Goal: Find specific page/section: Find specific page/section

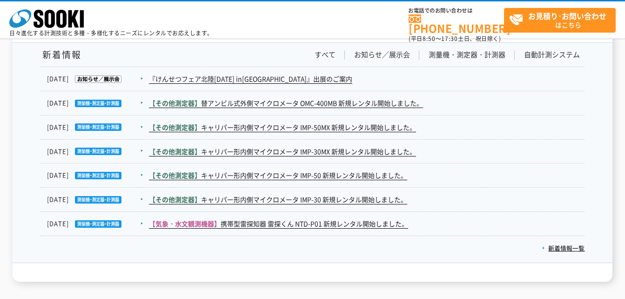
scroll to position [1511, 0]
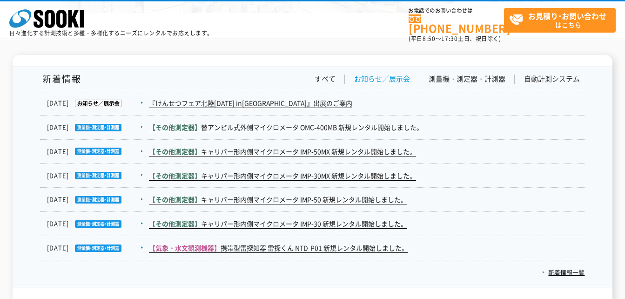
click at [390, 78] on link "お知らせ／展示会" at bounding box center [382, 79] width 56 height 10
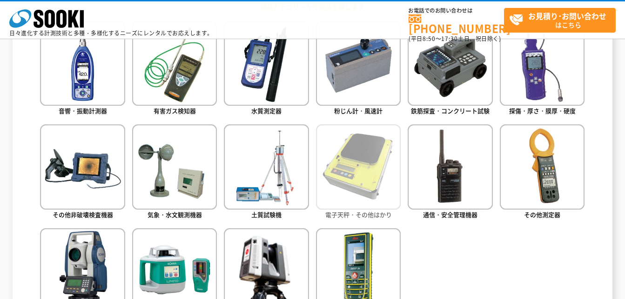
scroll to position [441, 0]
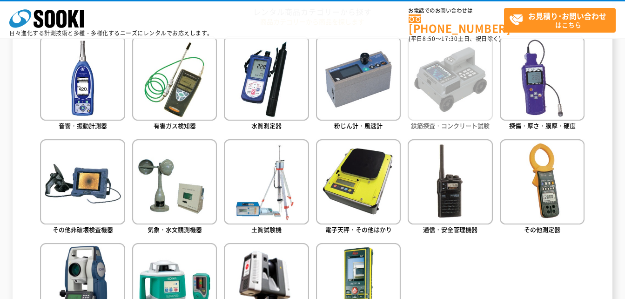
click at [435, 82] on img at bounding box center [450, 78] width 85 height 85
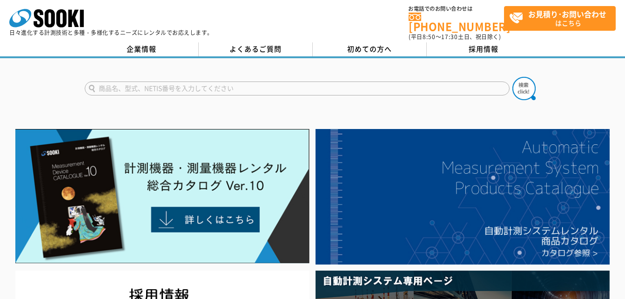
scroll to position [0, 0]
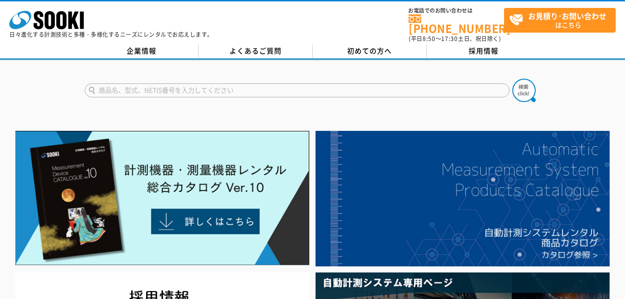
click at [127, 85] on input "text" at bounding box center [297, 90] width 425 height 14
type input "商品名、型式、NETIS番号を入力してください"
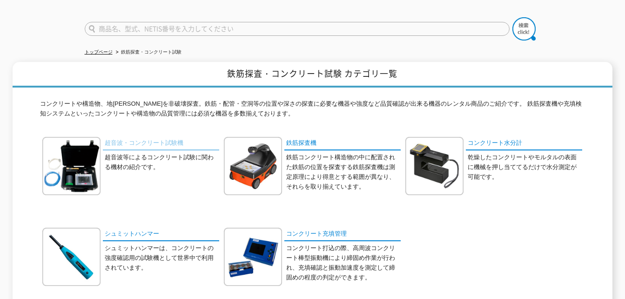
scroll to position [47, 0]
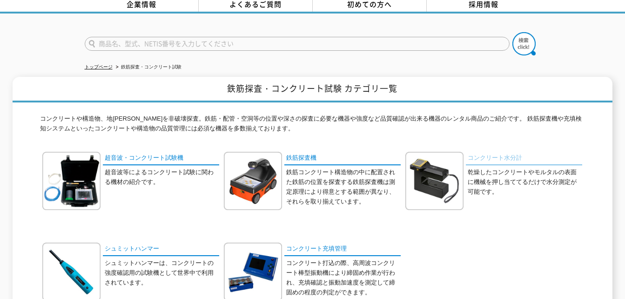
type input "商品名、型式、NETIS番号を入力してください"
click at [485, 152] on link "コンクリート水分計" at bounding box center [524, 158] width 116 height 13
